Goal: Information Seeking & Learning: Check status

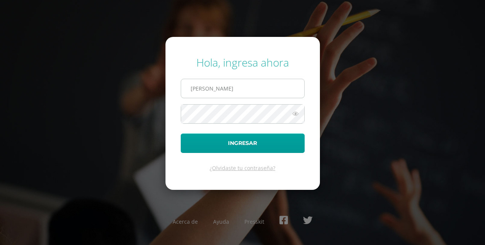
type input "rogeliabravo@gmail.com"
click at [181, 134] on button "Ingresar" at bounding box center [243, 143] width 124 height 19
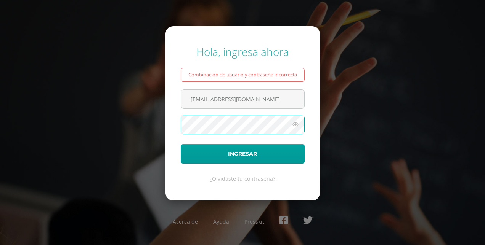
click at [181, 144] on button "Ingresar" at bounding box center [243, 153] width 124 height 19
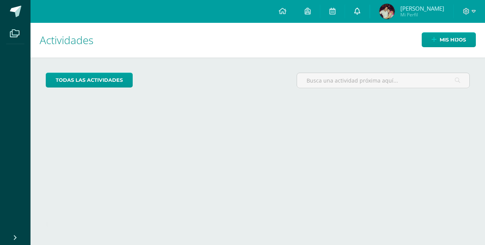
click at [368, 16] on link at bounding box center [357, 11] width 24 height 23
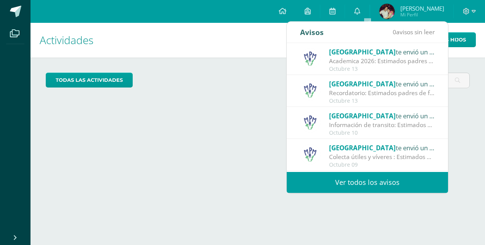
click at [379, 182] on link "Ver todos los avisos" at bounding box center [367, 182] width 161 height 21
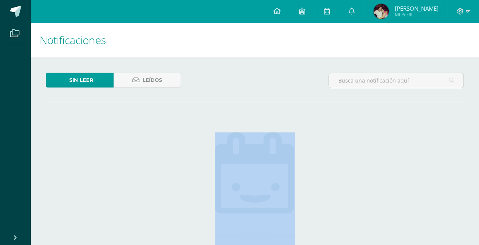
click at [379, 182] on div "Sin leer Leídos No hay nuevas notificaciones ¡Felicidades! no hay nuevas notifi…" at bounding box center [254, 192] width 448 height 269
click at [280, 14] on icon at bounding box center [277, 11] width 8 height 7
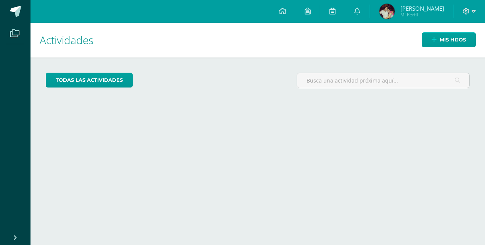
click at [423, 13] on span "Mi Perfil" at bounding box center [422, 14] width 44 height 6
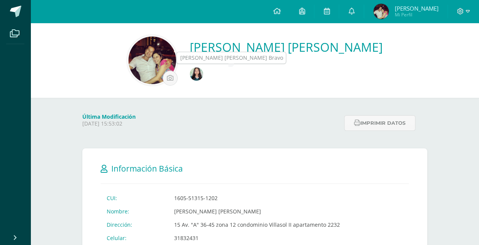
click at [203, 74] on img at bounding box center [196, 73] width 13 height 13
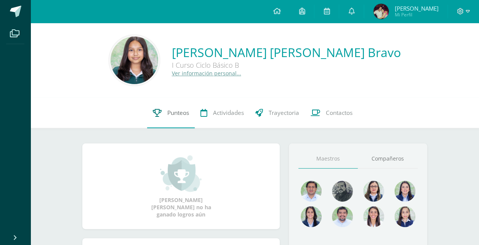
click at [178, 115] on span "Punteos" at bounding box center [178, 113] width 22 height 8
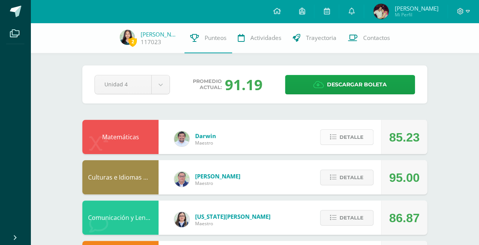
click at [341, 138] on span "Detalle" at bounding box center [351, 137] width 24 height 14
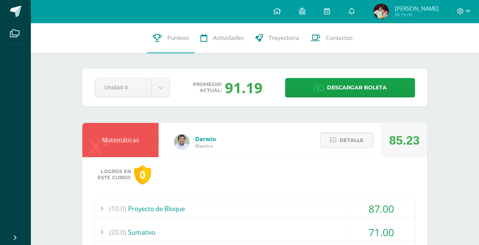
click at [361, 144] on span "Detalle" at bounding box center [351, 140] width 24 height 14
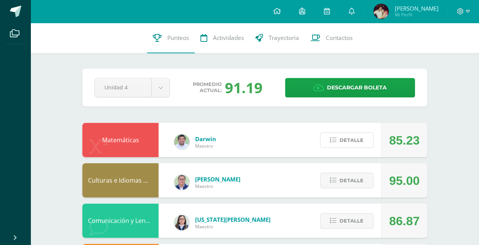
click at [361, 144] on span "Detalle" at bounding box center [351, 140] width 24 height 14
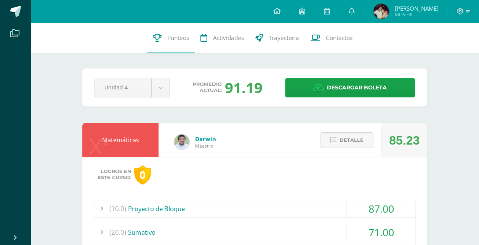
click at [350, 137] on span "Detalle" at bounding box center [351, 140] width 24 height 14
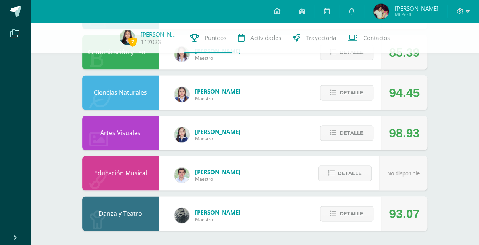
scroll to position [490, 0]
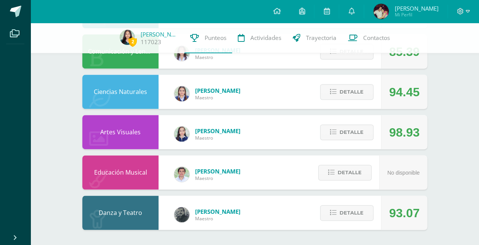
click at [408, 14] on span "Mi Perfil" at bounding box center [416, 14] width 44 height 6
click at [466, 11] on icon at bounding box center [468, 11] width 4 height 7
click at [445, 51] on span "Cerrar sesión" at bounding box center [443, 51] width 34 height 7
